Goal: Task Accomplishment & Management: Complete application form

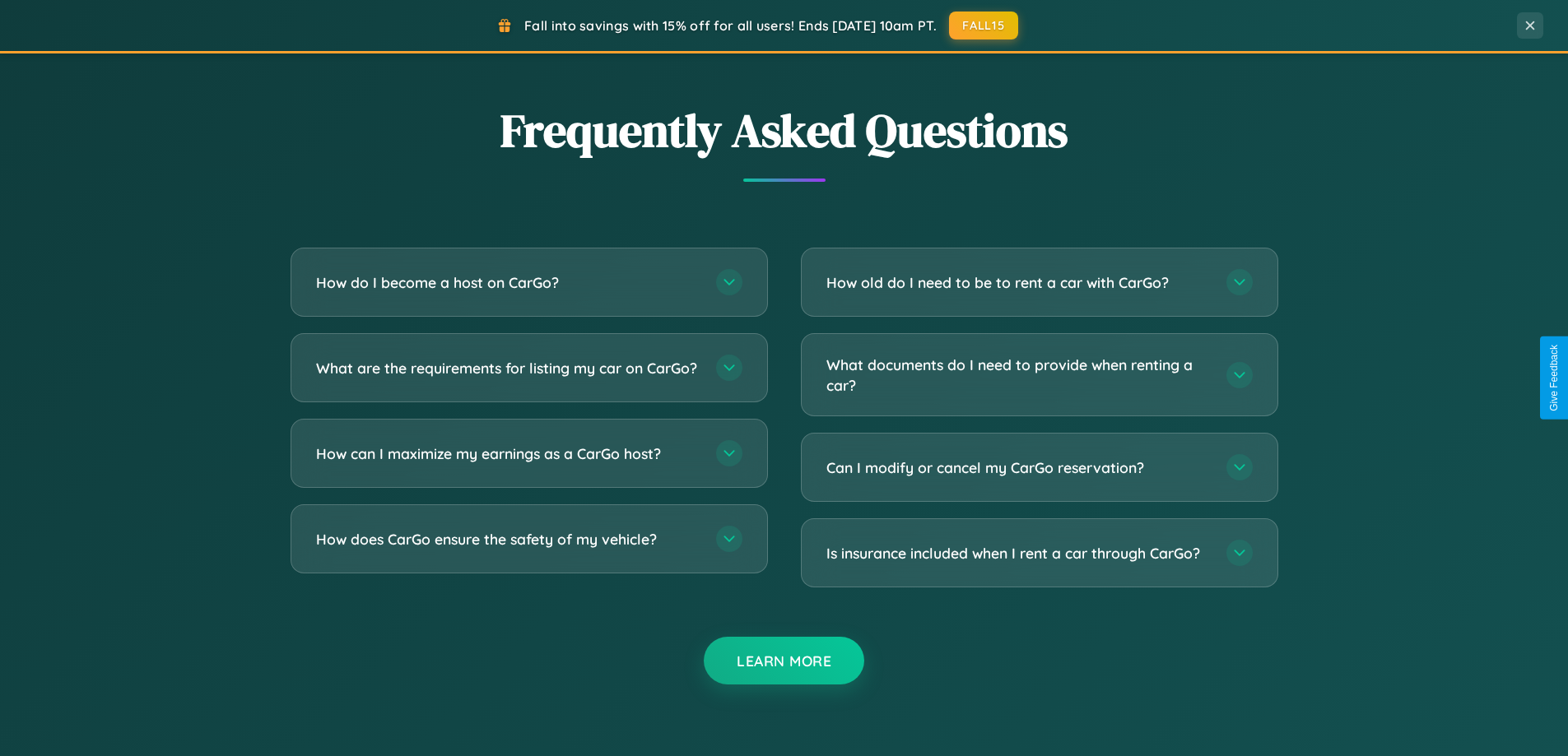
scroll to position [3166, 0]
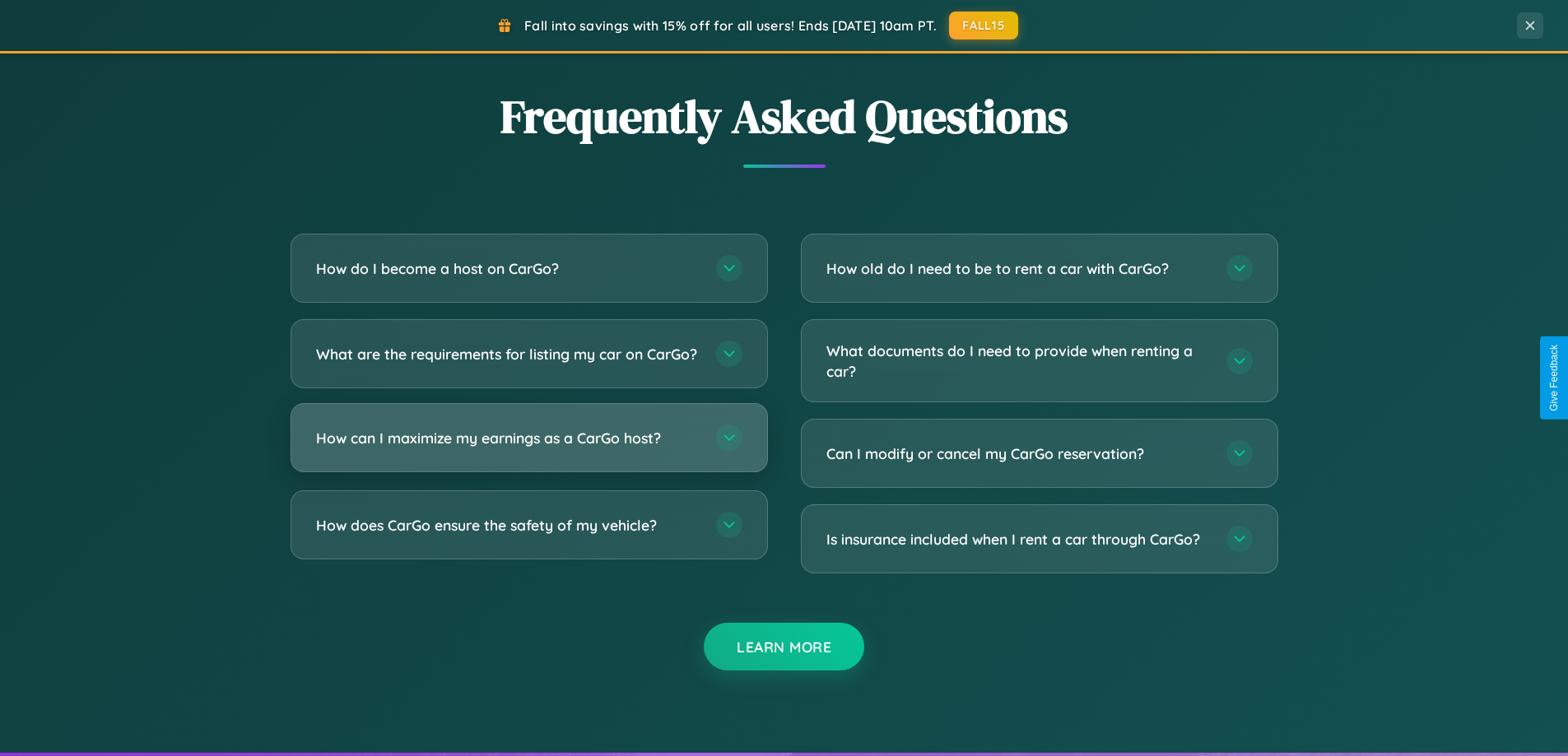
click at [529, 449] on h3 "How can I maximize my earnings as a CarGo host?" at bounding box center [508, 438] width 384 height 21
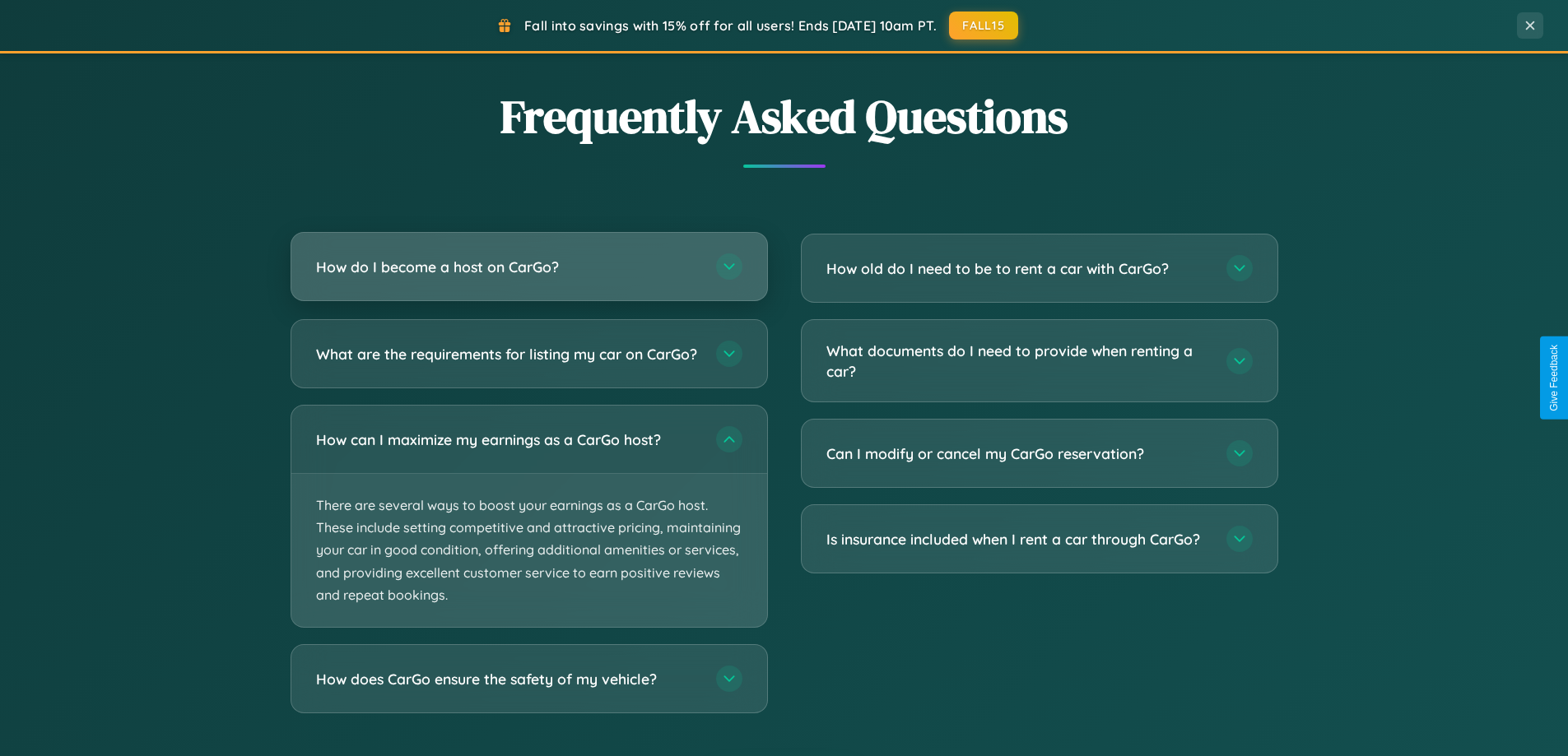
click at [529, 266] on h3 "How do I become a host on CarGo?" at bounding box center [508, 267] width 384 height 21
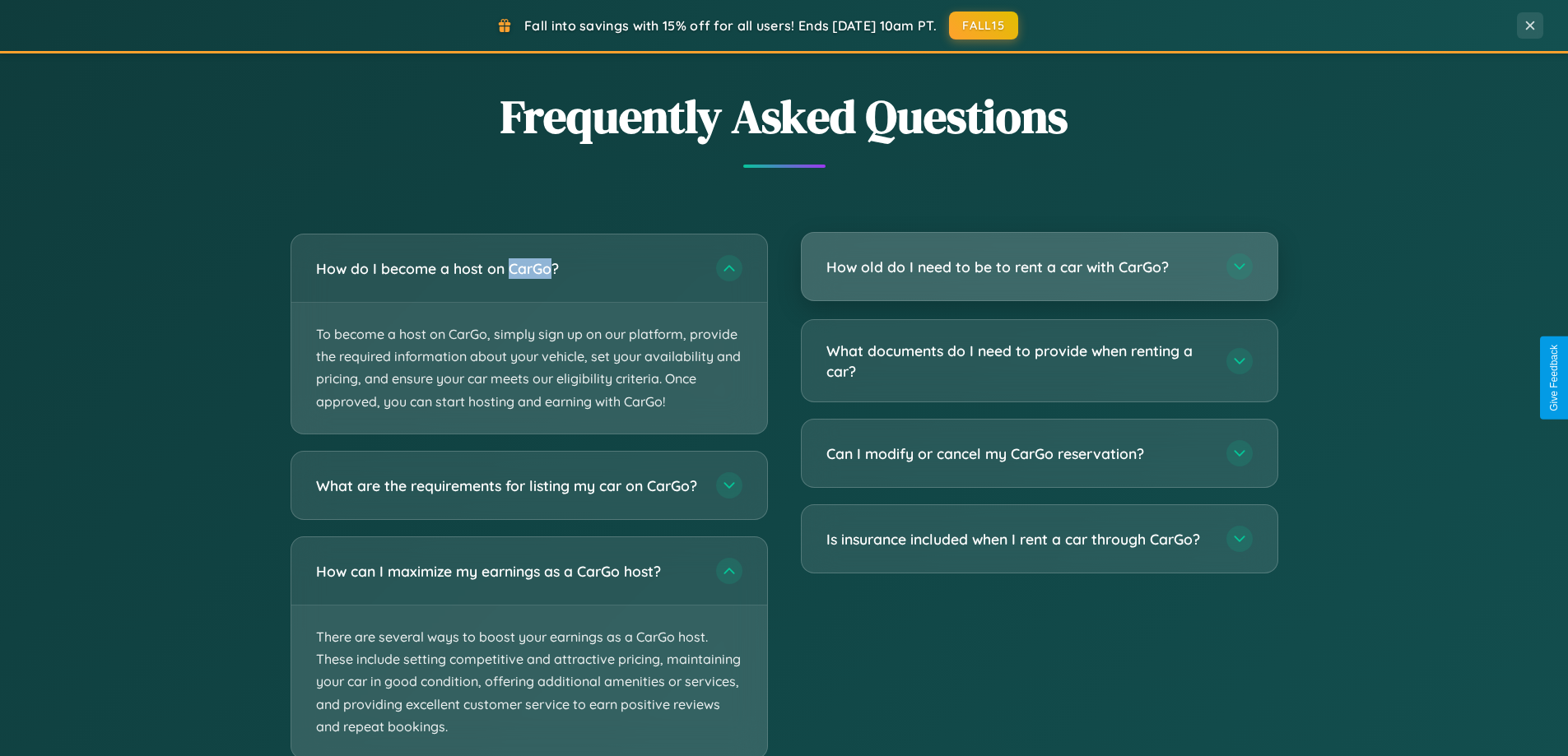
click at [1039, 268] on h3 "How old do I need to be to rent a car with CarGo?" at bounding box center [1018, 267] width 384 height 21
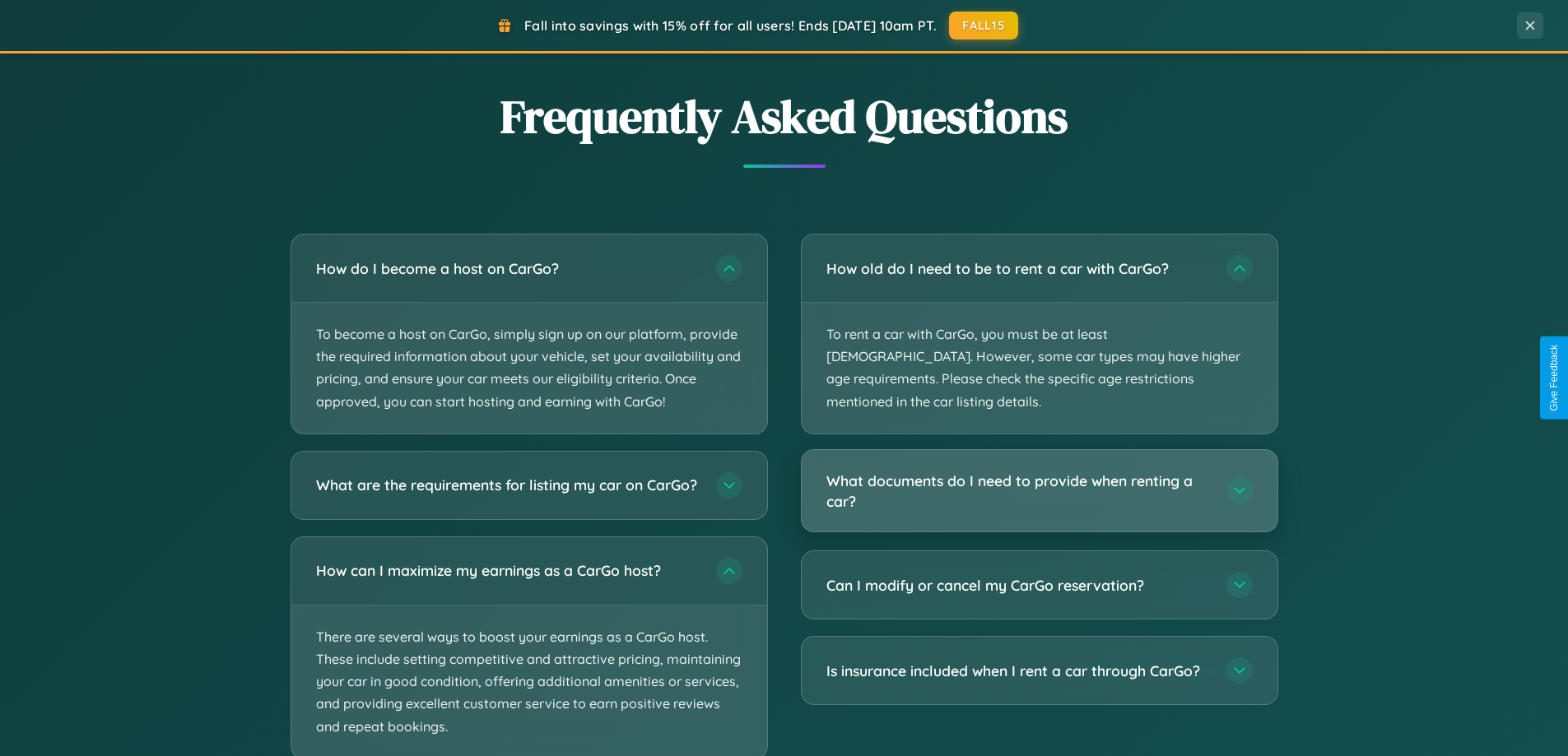
click at [1039, 470] on h3 "What documents do I need to provide when renting a car?" at bounding box center [1018, 490] width 384 height 40
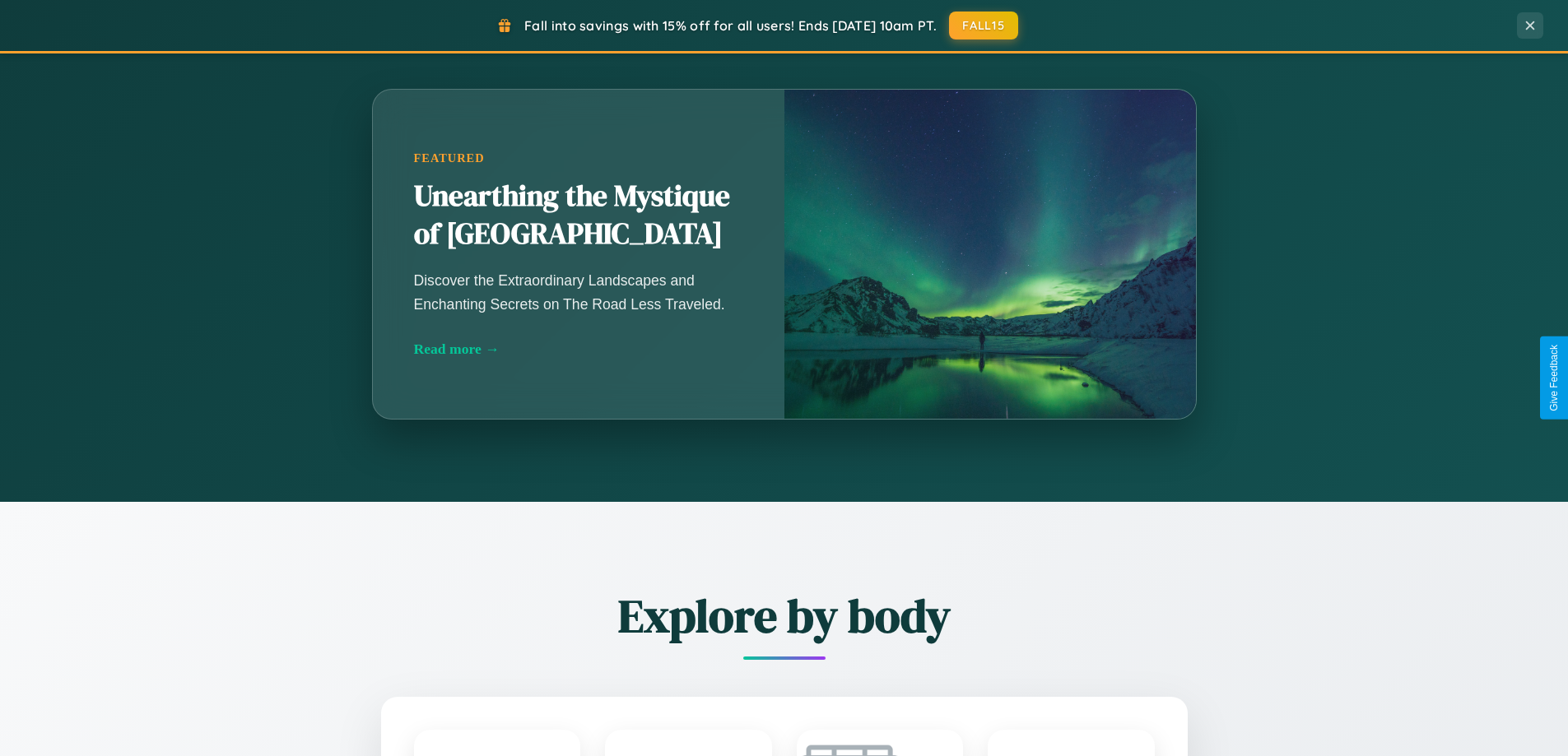
scroll to position [1133, 0]
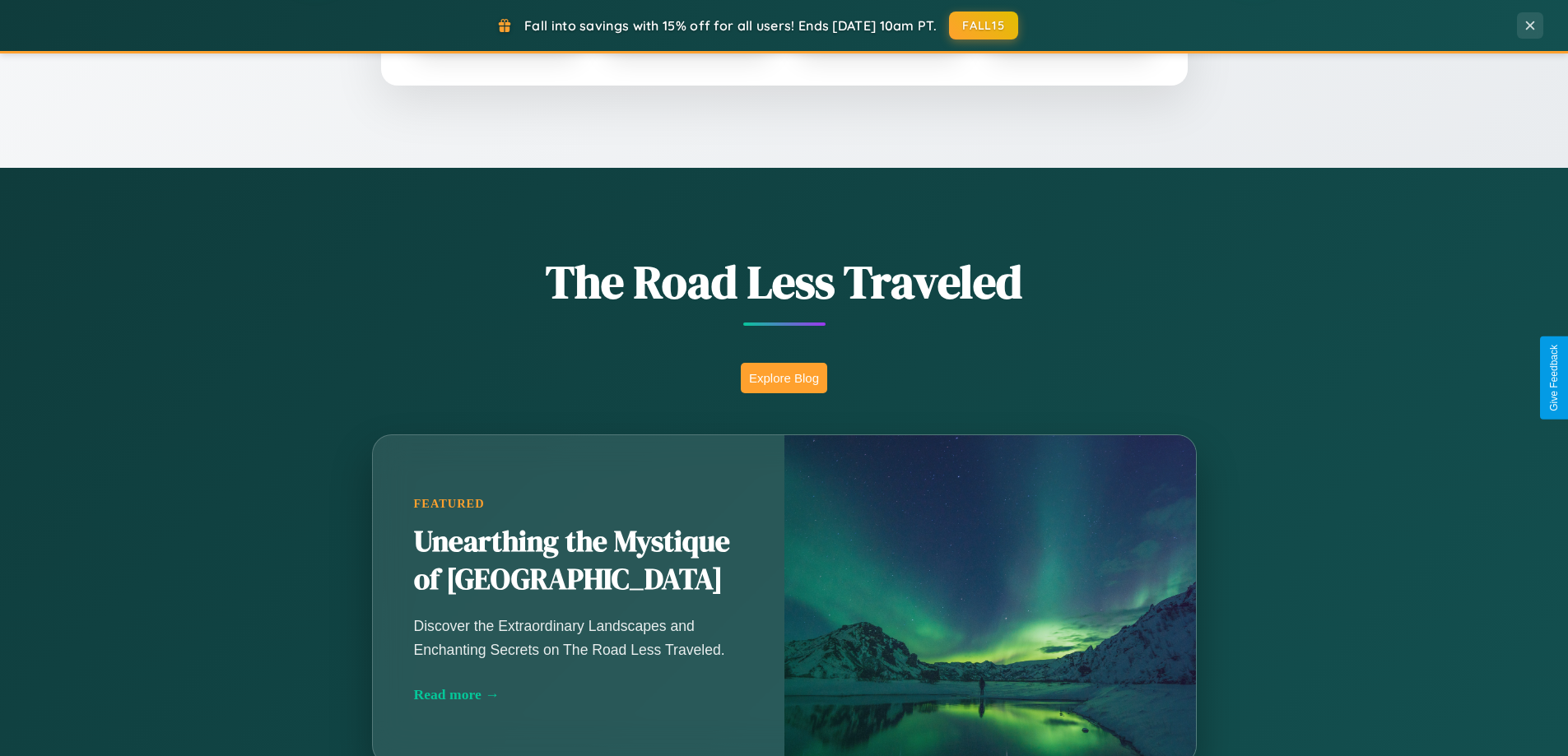
click at [784, 378] on button "Explore Blog" at bounding box center [784, 378] width 87 height 30
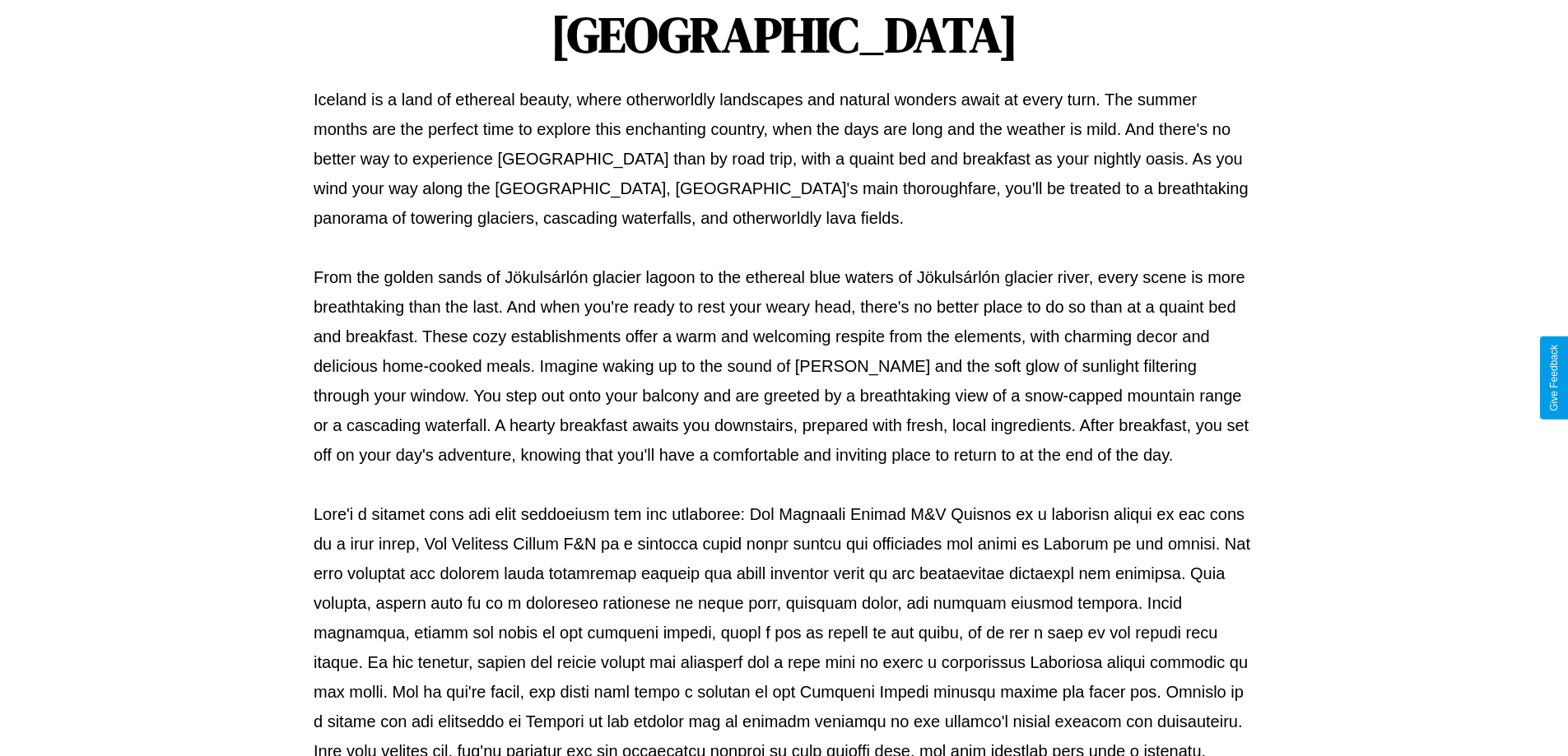
scroll to position [532, 0]
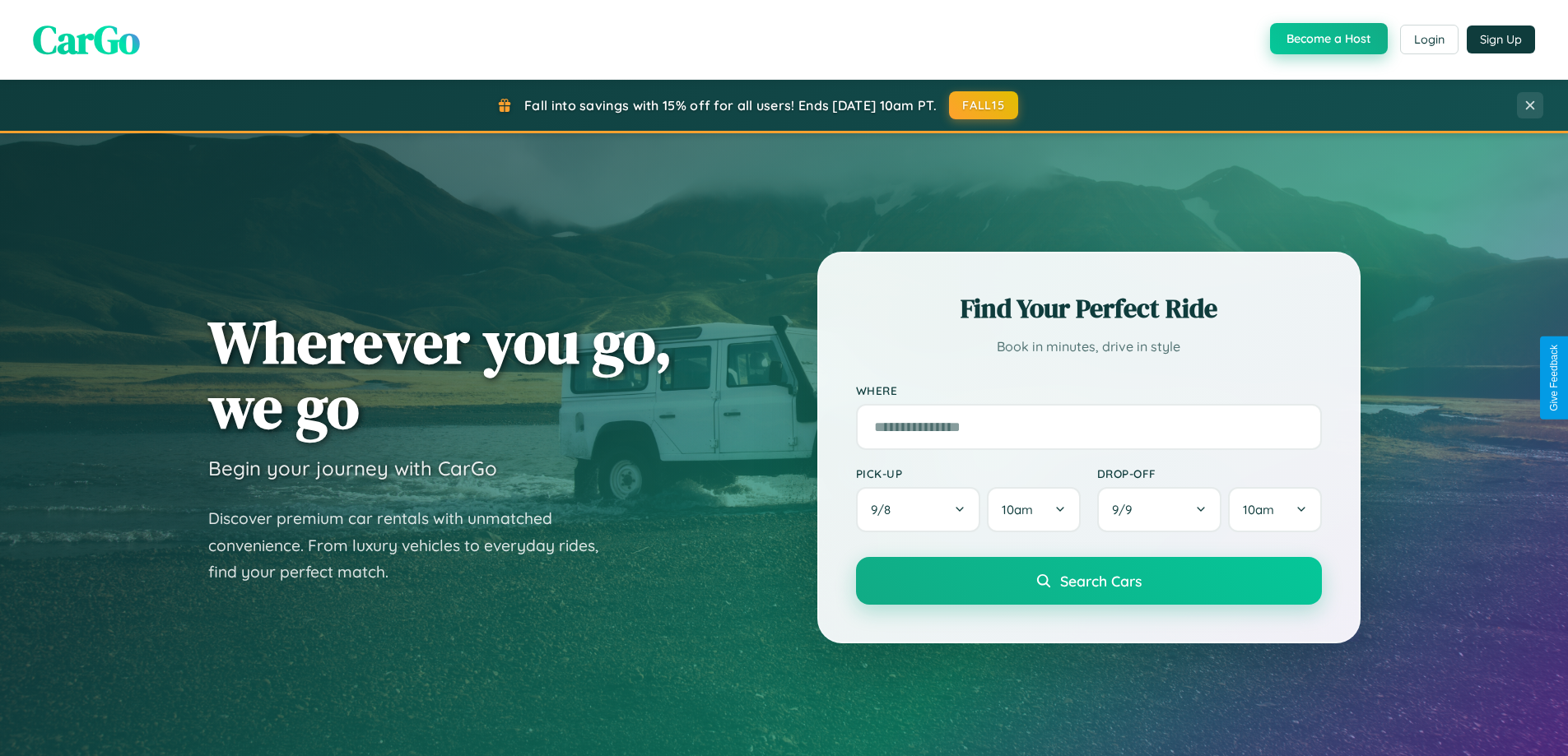
click at [1327, 40] on button "Become a Host" at bounding box center [1329, 39] width 118 height 31
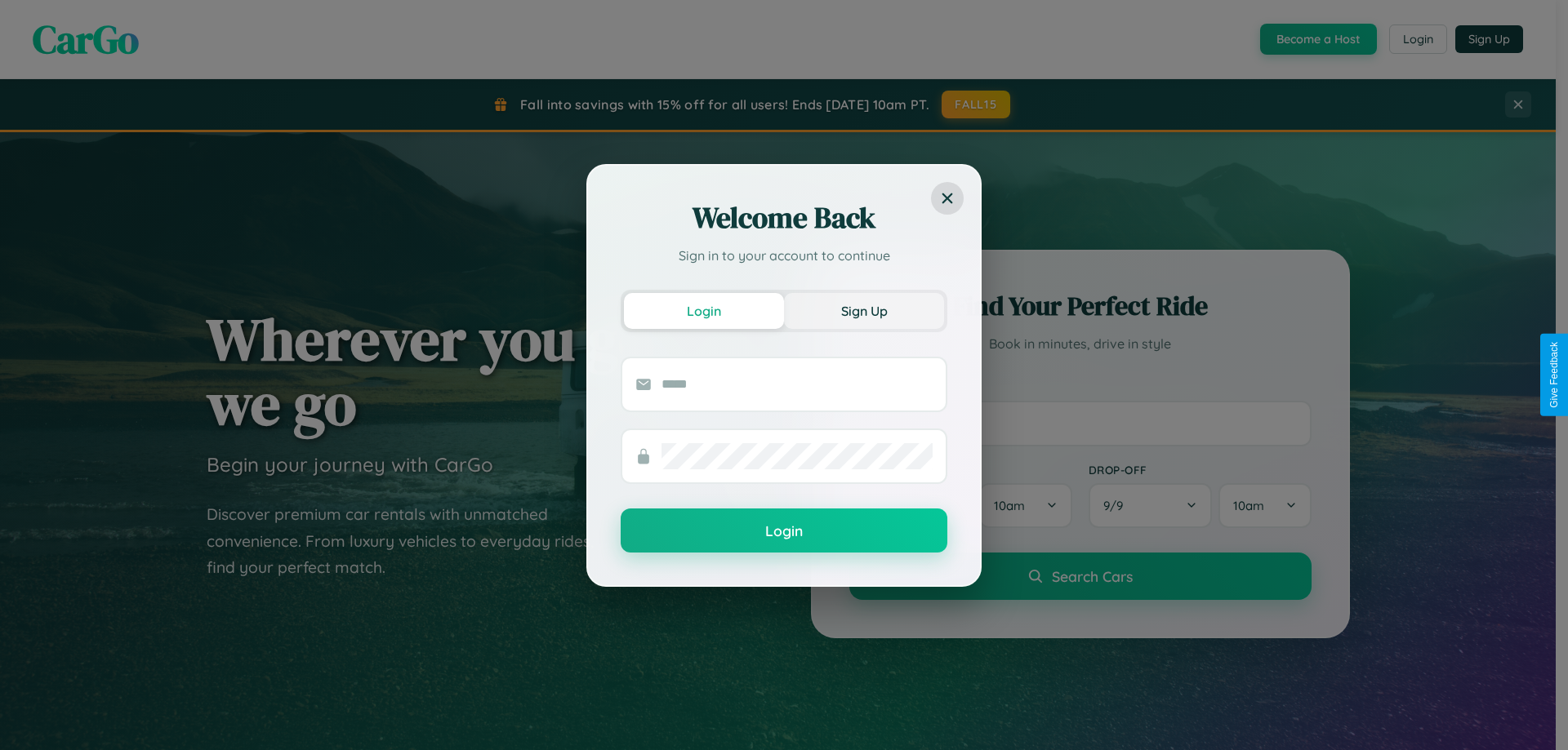
click at [864, 310] on button "Sign Up" at bounding box center [864, 311] width 160 height 36
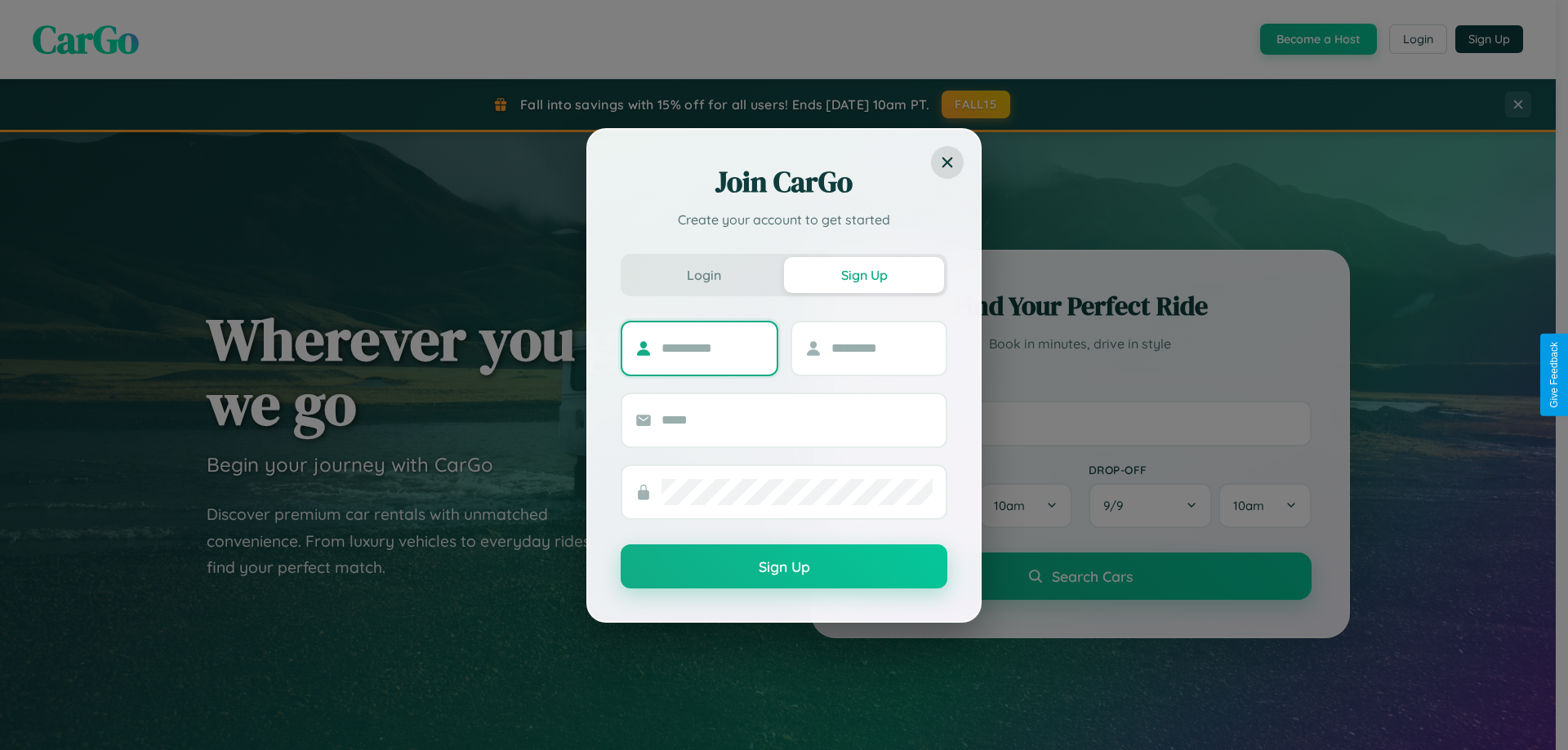
click at [712, 348] on input "text" at bounding box center [712, 349] width 103 height 26
type input "*********"
click at [881, 348] on input "text" at bounding box center [882, 349] width 103 height 26
type input "******"
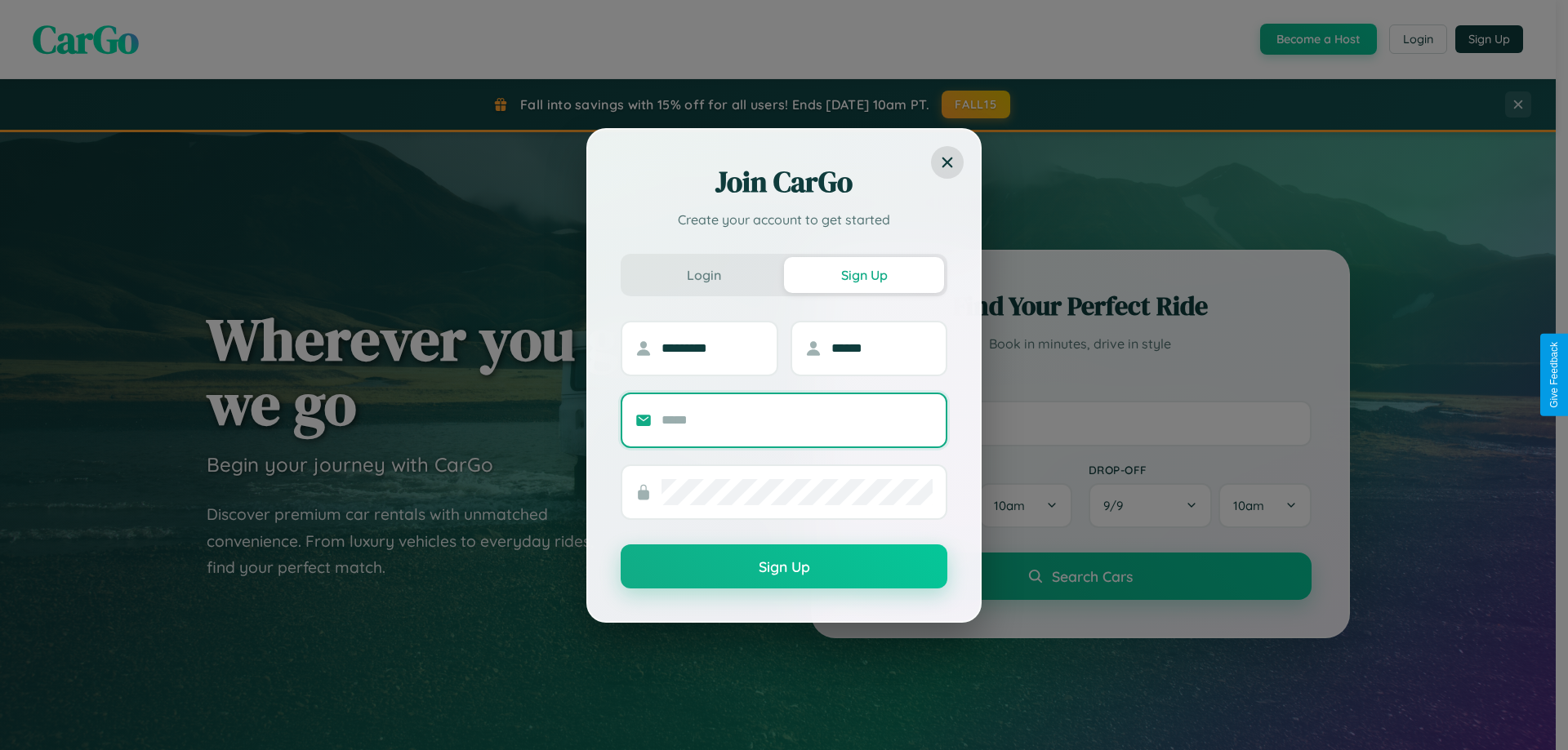
click at [797, 419] on input "text" at bounding box center [797, 420] width 271 height 26
type input "**********"
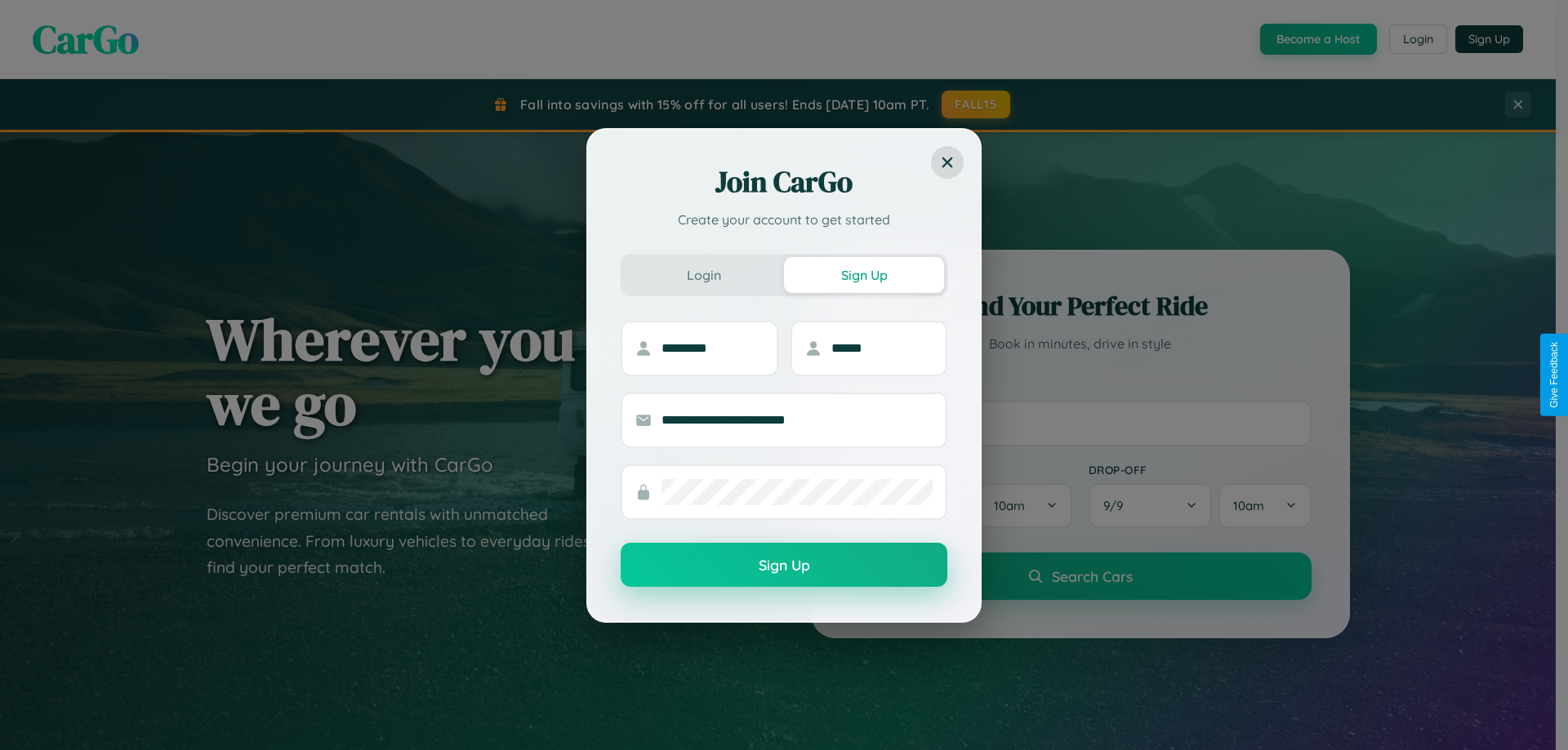
click at [784, 565] on button "Sign Up" at bounding box center [784, 565] width 327 height 44
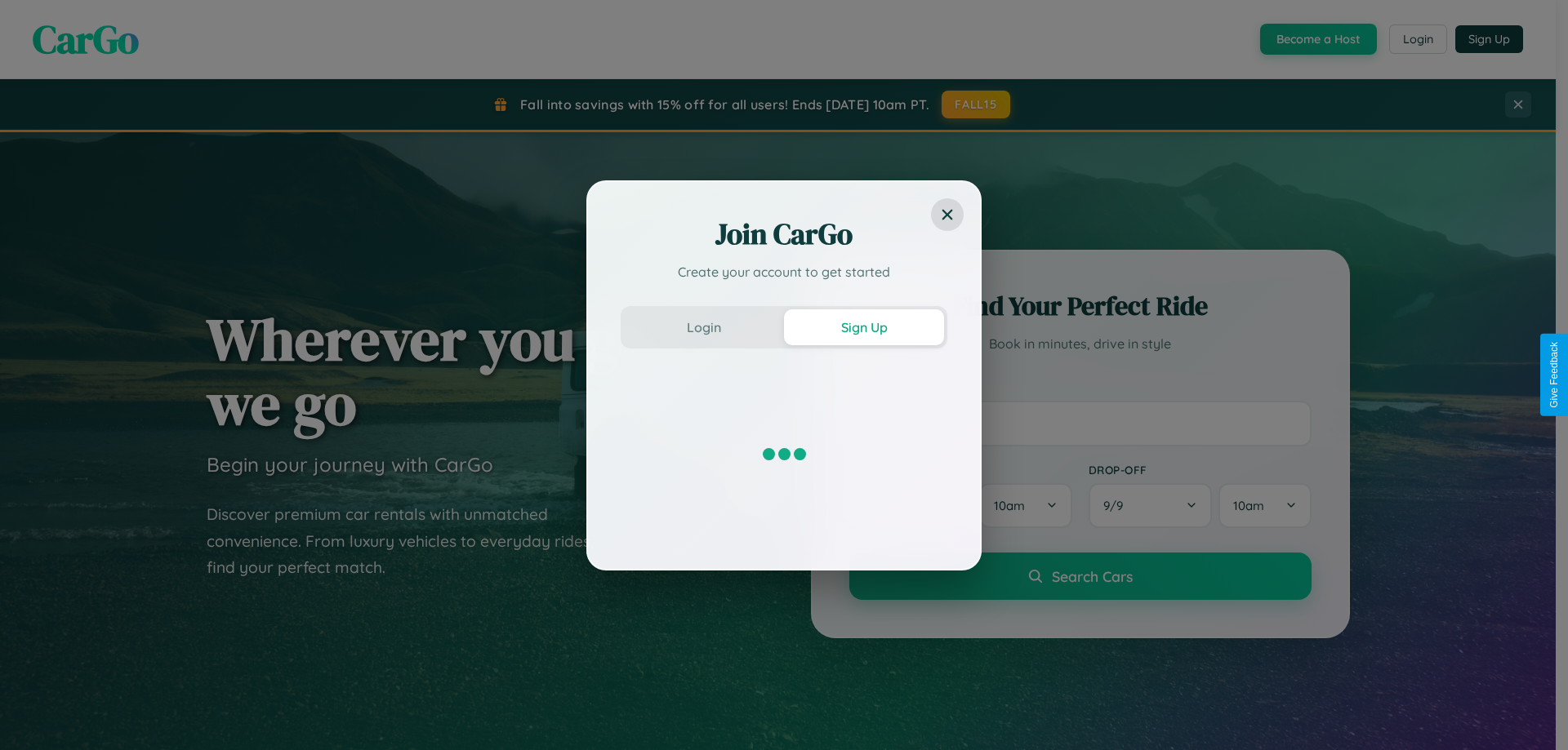
click at [1316, 40] on div "Join CarGo Create your account to get started Login Sign Up" at bounding box center [784, 375] width 1568 height 750
click at [864, 326] on button "Sign Up" at bounding box center [864, 327] width 160 height 36
